Goal: Information Seeking & Learning: Learn about a topic

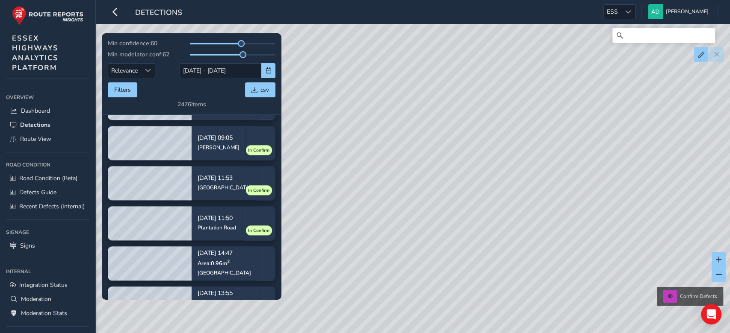
scroll to position [570, 0]
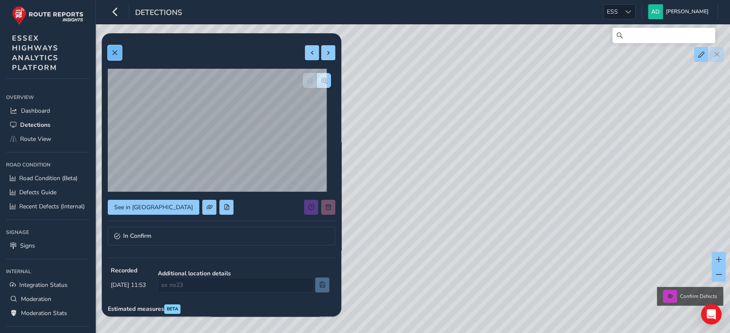
click at [115, 53] on span at bounding box center [115, 53] width 6 height 6
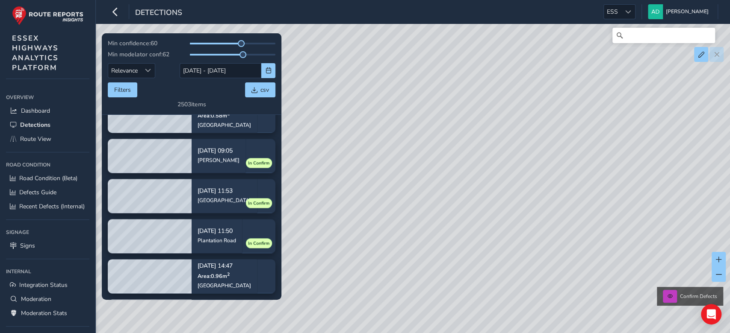
scroll to position [691, 0]
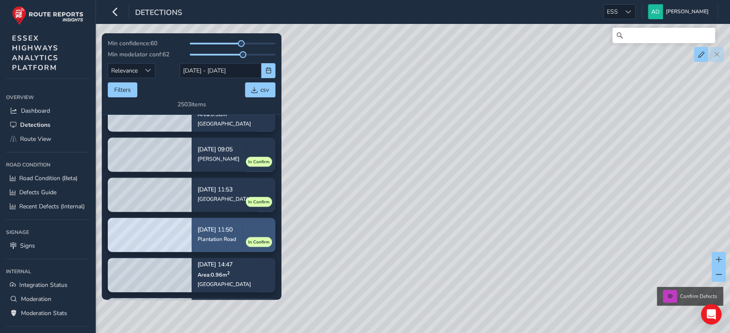
click at [242, 228] on div "Sep 27, 11:50 Plantation Road" at bounding box center [217, 235] width 50 height 40
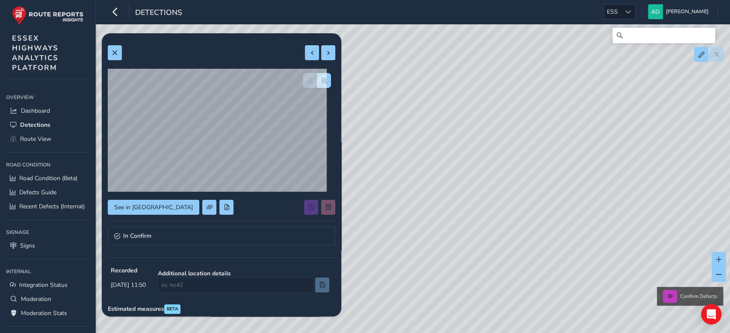
scroll to position [21, 0]
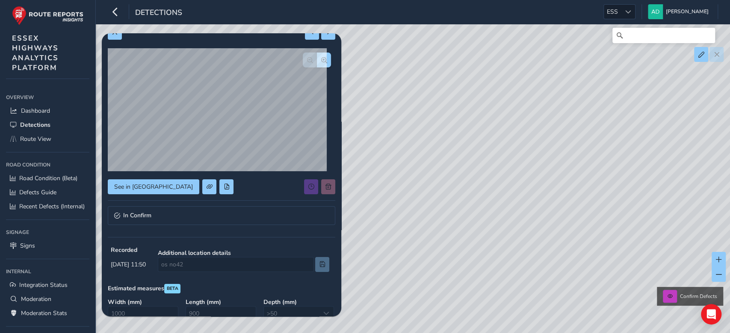
click at [213, 237] on div "See in Route View In Confirm Recorded Sep 27 2025, 11:50 Additional location de…" at bounding box center [221, 261] width 227 height 485
click at [213, 211] on link "In Confirm" at bounding box center [221, 215] width 227 height 19
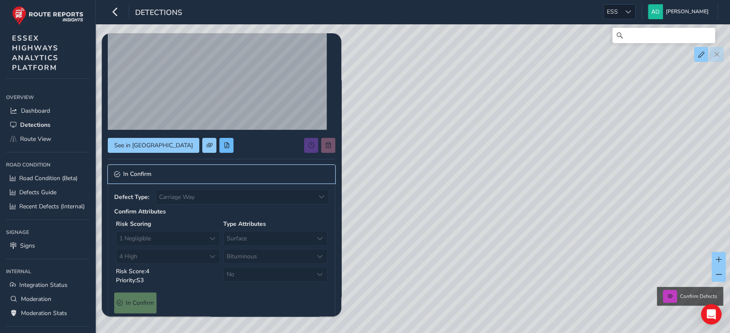
scroll to position [0, 0]
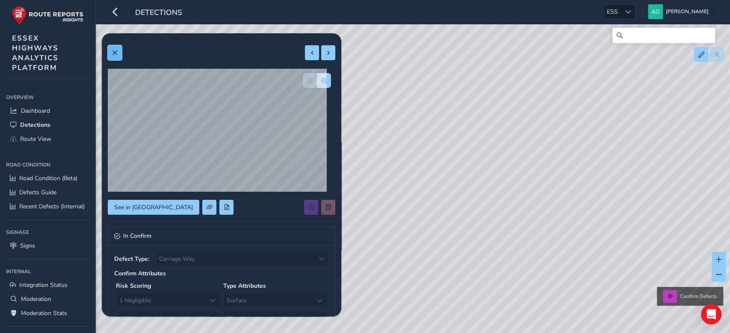
click at [119, 56] on button at bounding box center [115, 52] width 14 height 15
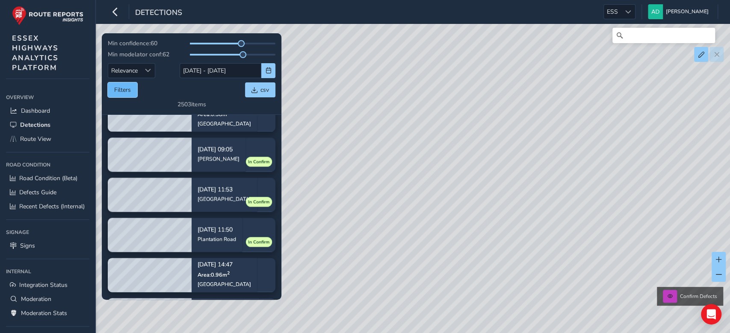
click at [127, 96] on button "Filters" at bounding box center [122, 90] width 29 height 15
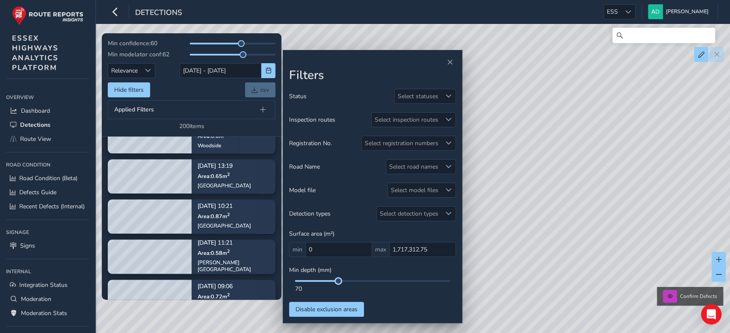
drag, startPoint x: 294, startPoint y: 284, endPoint x: 339, endPoint y: 277, distance: 45.0
click at [339, 277] on div "Min depth (mm) 70" at bounding box center [372, 279] width 167 height 27
click at [333, 280] on div "Min depth (mm) 70" at bounding box center [372, 279] width 167 height 27
drag, startPoint x: 339, startPoint y: 284, endPoint x: 315, endPoint y: 288, distance: 23.8
click at [315, 288] on div "33" at bounding box center [372, 286] width 167 height 13
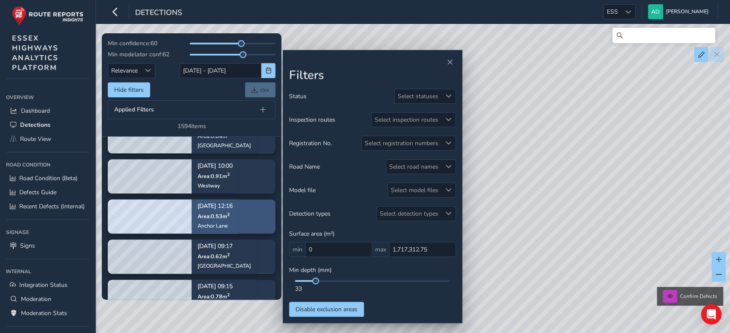
click at [225, 220] on span "Area: 0.53 m 2" at bounding box center [213, 216] width 32 height 7
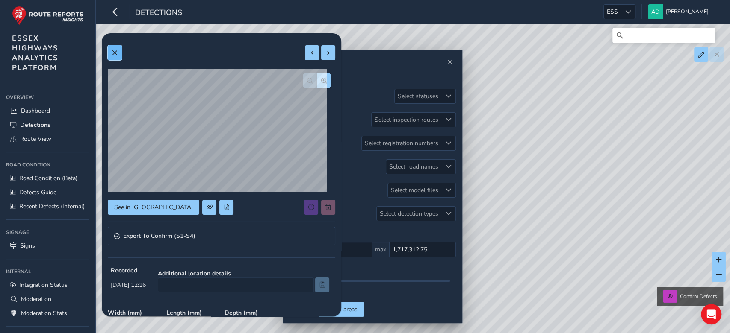
click at [119, 57] on button at bounding box center [115, 52] width 14 height 15
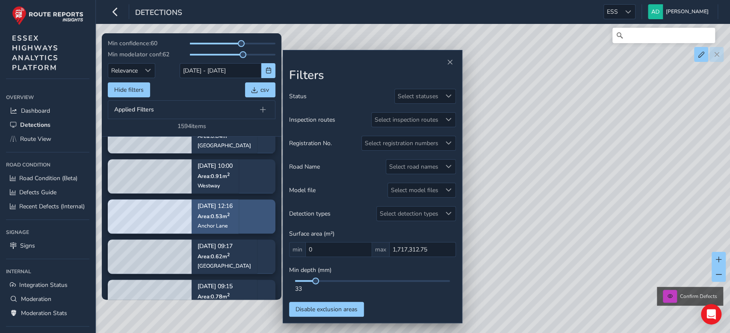
click at [239, 213] on div "Sep 30, 12:16 Area: 0.53 m 2 Anchor Lane" at bounding box center [215, 217] width 47 height 50
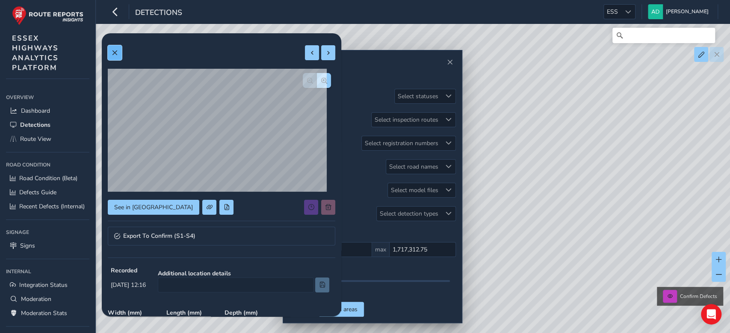
click at [112, 50] on span at bounding box center [115, 53] width 6 height 6
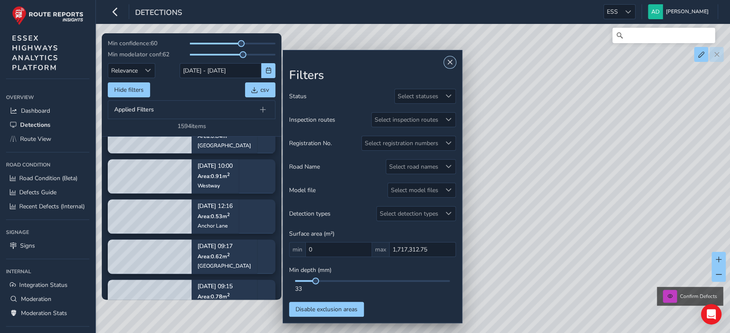
click at [446, 61] on button "Close" at bounding box center [450, 62] width 12 height 12
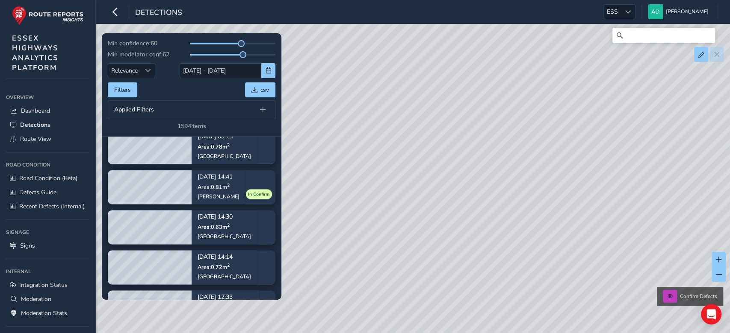
scroll to position [828, 0]
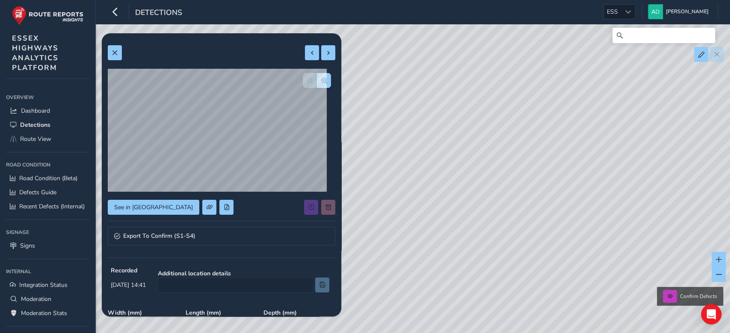
click at [640, 146] on div "Confirm Defects" at bounding box center [365, 166] width 730 height 333
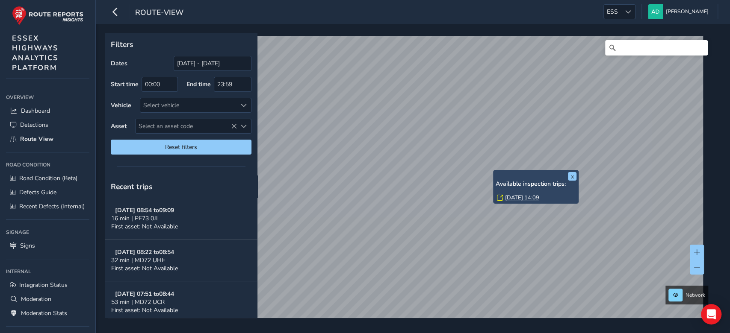
click at [522, 197] on link "Wed, 10 Sep, 14:09" at bounding box center [521, 198] width 34 height 8
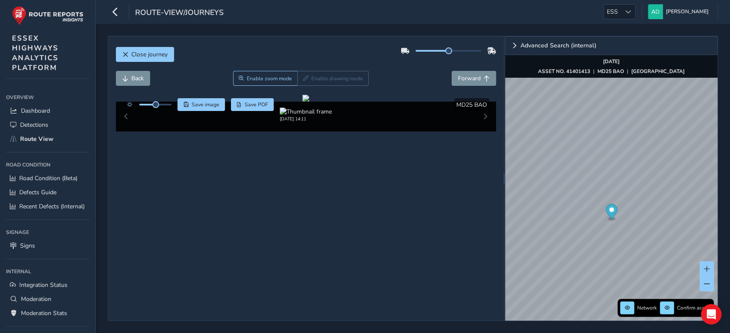
scroll to position [22, 0]
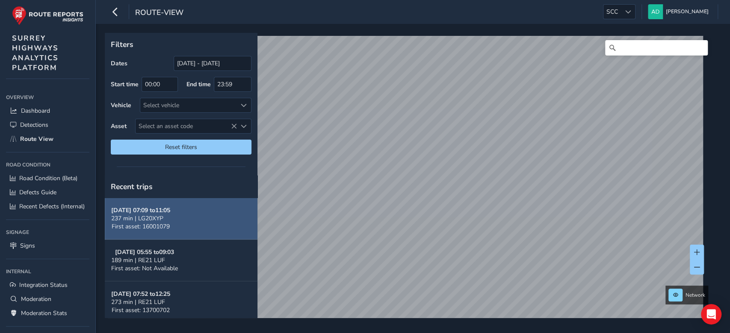
click at [170, 220] on div "237 min | LG20XYP" at bounding box center [140, 219] width 59 height 8
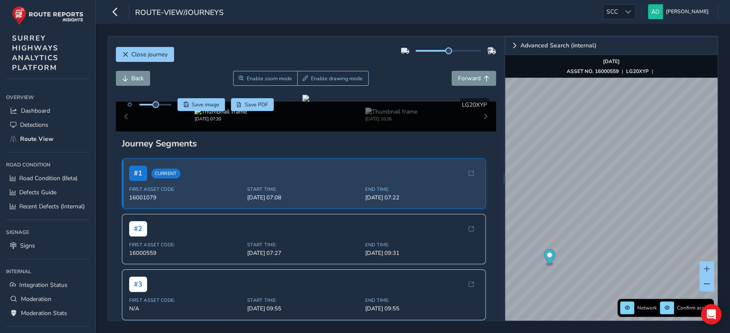
click at [253, 41] on div "Close journey Back Enable zoom mode Enable drawing mode Forward Click and Drag …" at bounding box center [305, 178] width 395 height 285
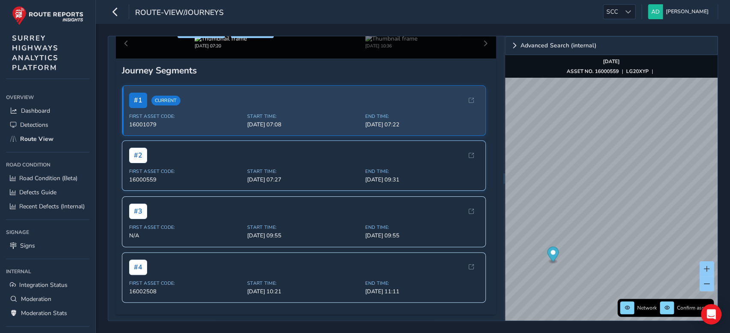
scroll to position [230, 0]
click at [304, 219] on div "# 3" at bounding box center [303, 210] width 349 height 15
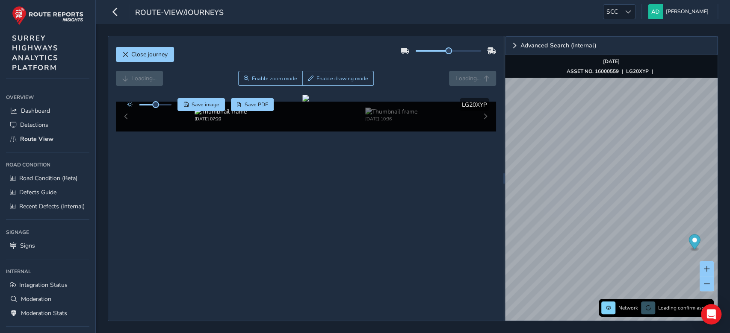
scroll to position [35, 0]
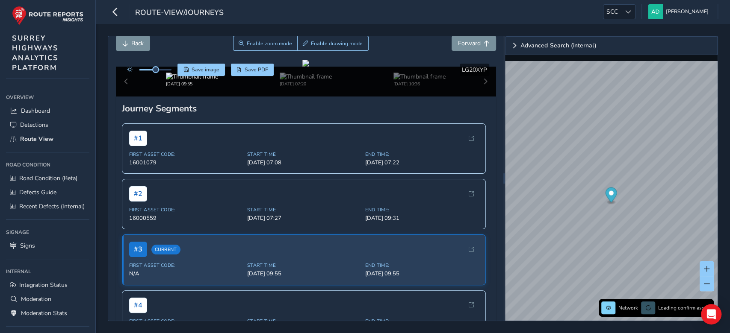
click at [249, 87] on div "Oct 01 2025, 09:55" at bounding box center [192, 80] width 114 height 15
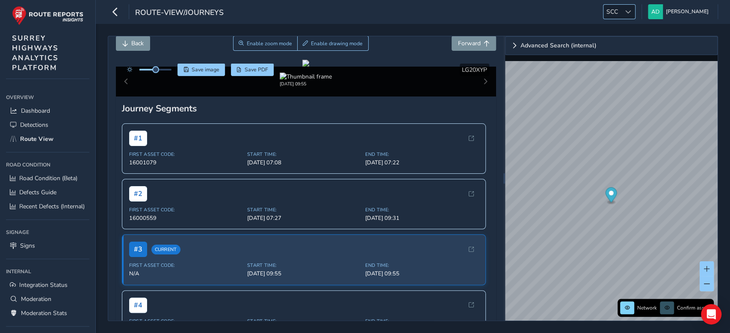
click at [626, 10] on div at bounding box center [628, 12] width 14 height 14
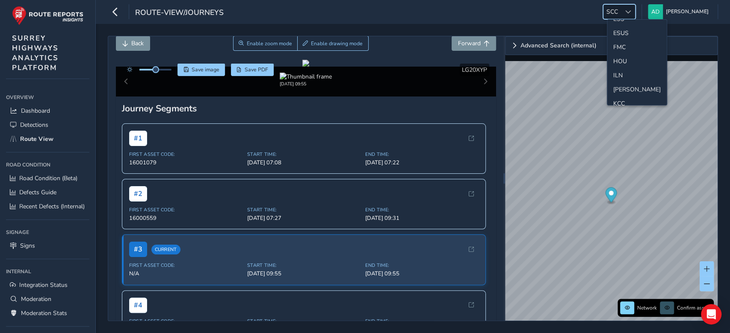
scroll to position [152, 0]
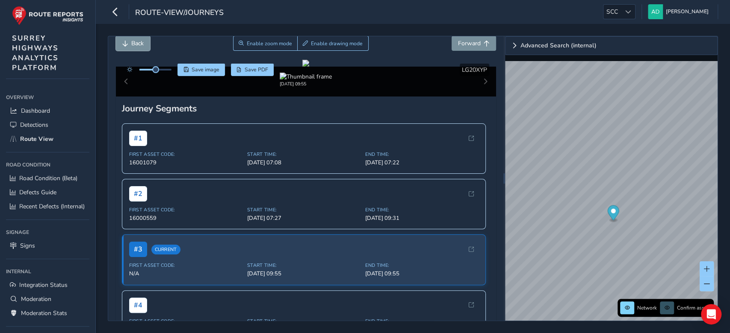
click at [135, 43] on span "Back" at bounding box center [137, 43] width 12 height 8
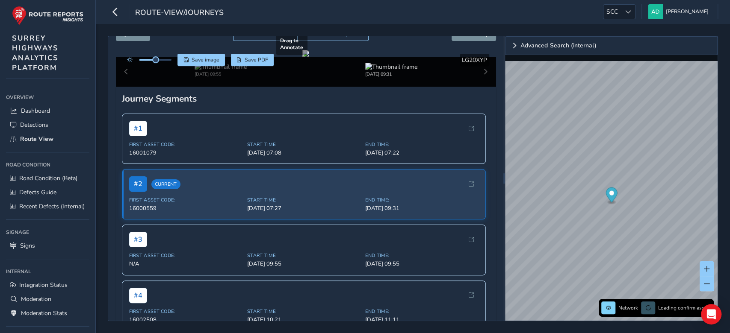
scroll to position [93, 0]
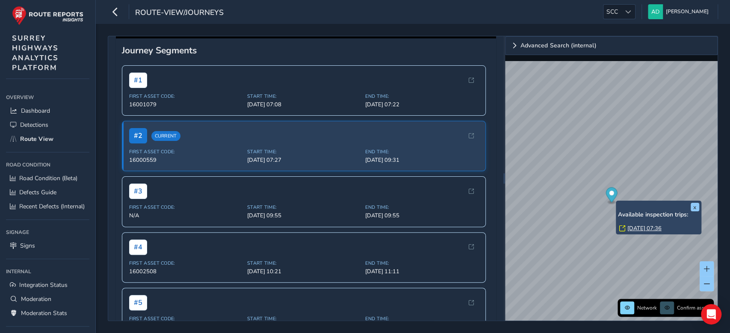
click at [630, 227] on link "Wed, 1 Oct, 07:36" at bounding box center [644, 229] width 34 height 8
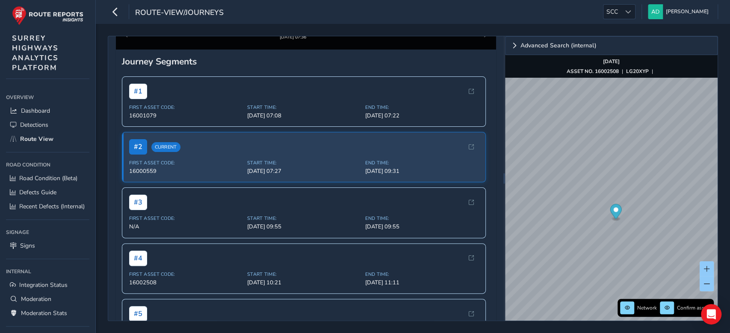
scroll to position [79, 0]
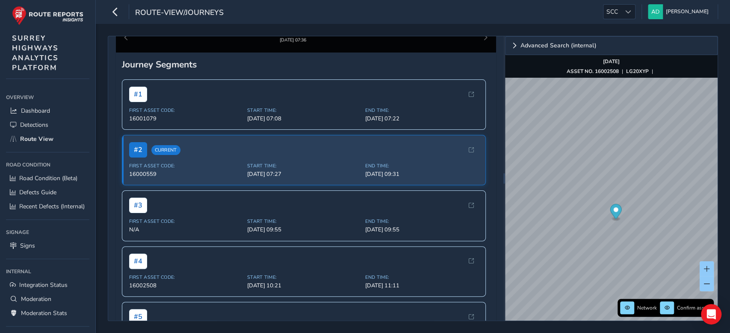
click at [309, 23] on div at bounding box center [305, 19] width 7 height 7
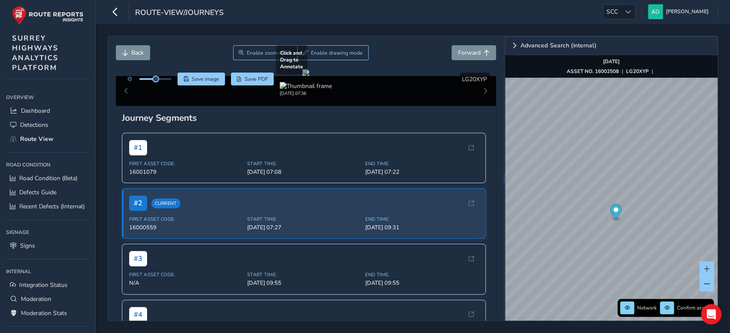
scroll to position [31, 0]
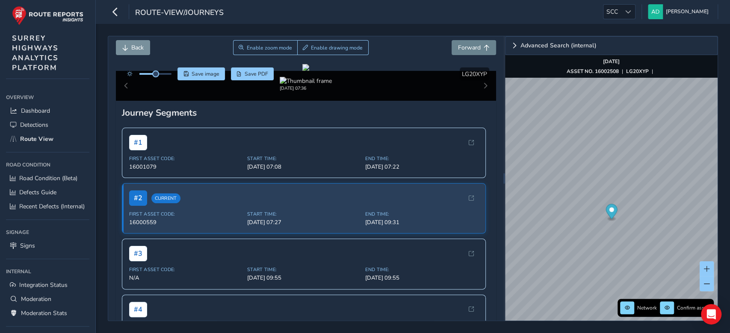
click at [458, 48] on span "Forward" at bounding box center [469, 48] width 23 height 8
click at [35, 137] on span "Route View" at bounding box center [36, 139] width 33 height 8
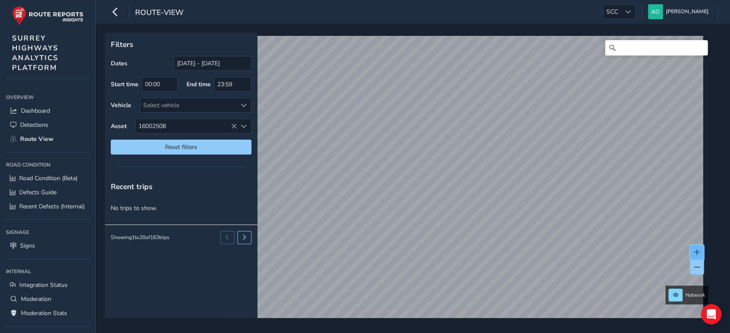
click at [699, 253] on span at bounding box center [697, 253] width 6 height 6
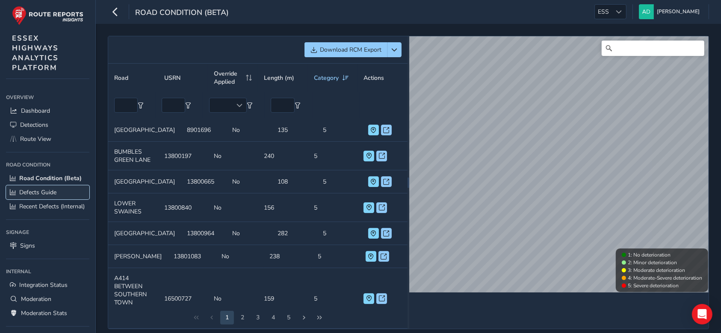
click at [50, 197] on span "Defects Guide" at bounding box center [37, 193] width 37 height 8
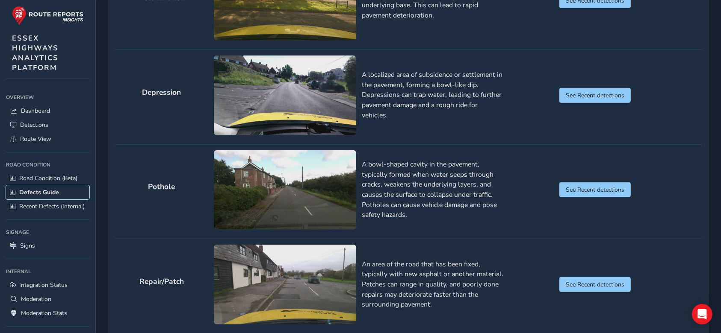
scroll to position [623, 0]
